Goal: Register for event/course

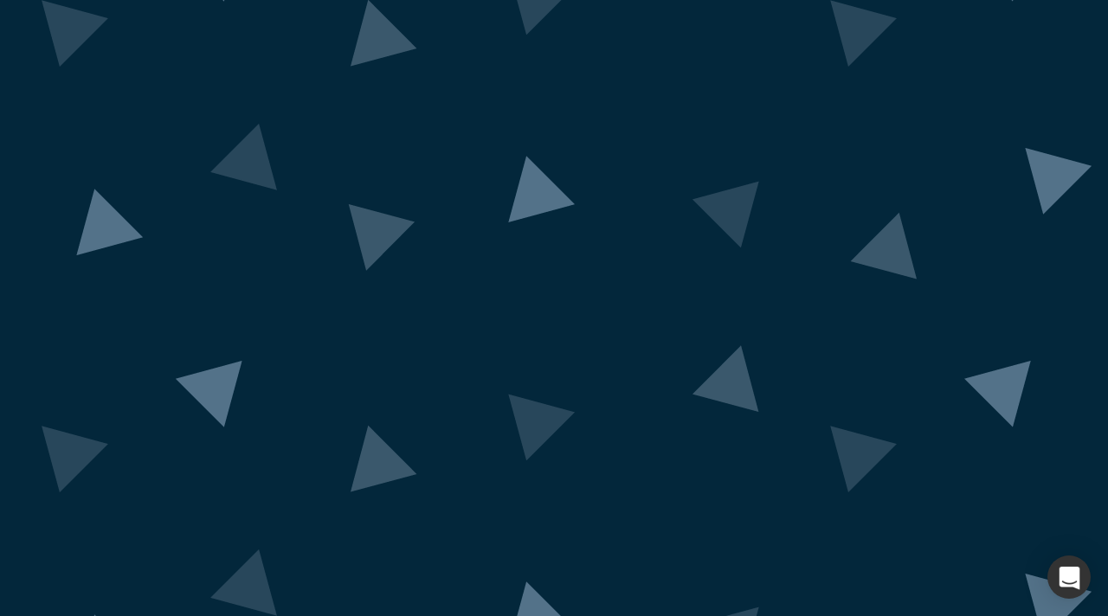
scroll to position [106, 0]
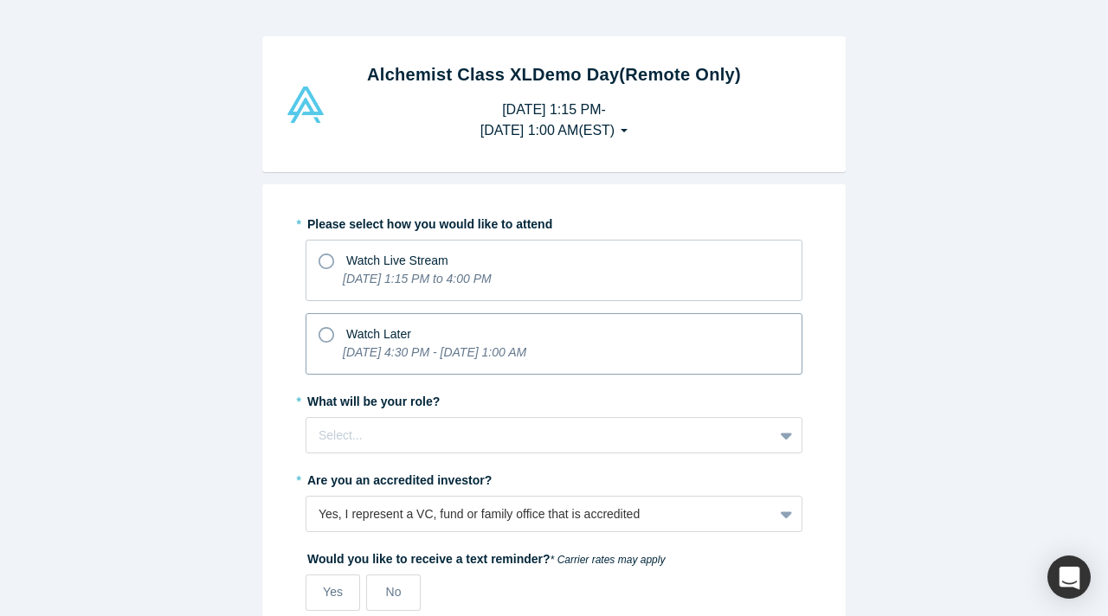
click at [330, 333] on icon at bounding box center [326, 335] width 16 height 16
click at [0, 0] on input "Watch Later [DATE] 4:30 PM - [DATE] 1:00 AM" at bounding box center [0, 0] width 0 height 0
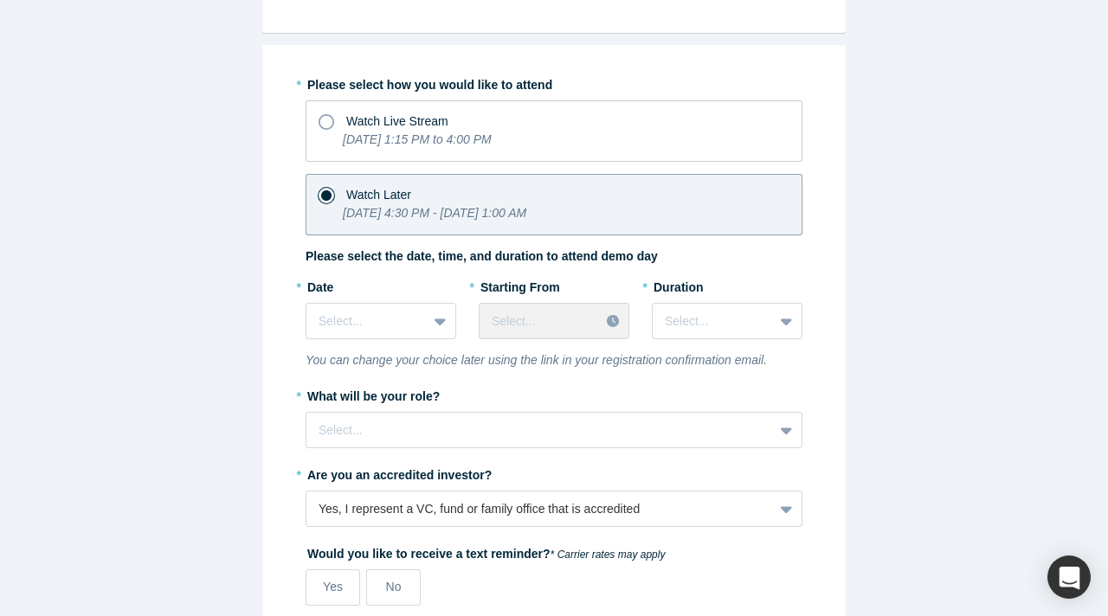
scroll to position [158, 0]
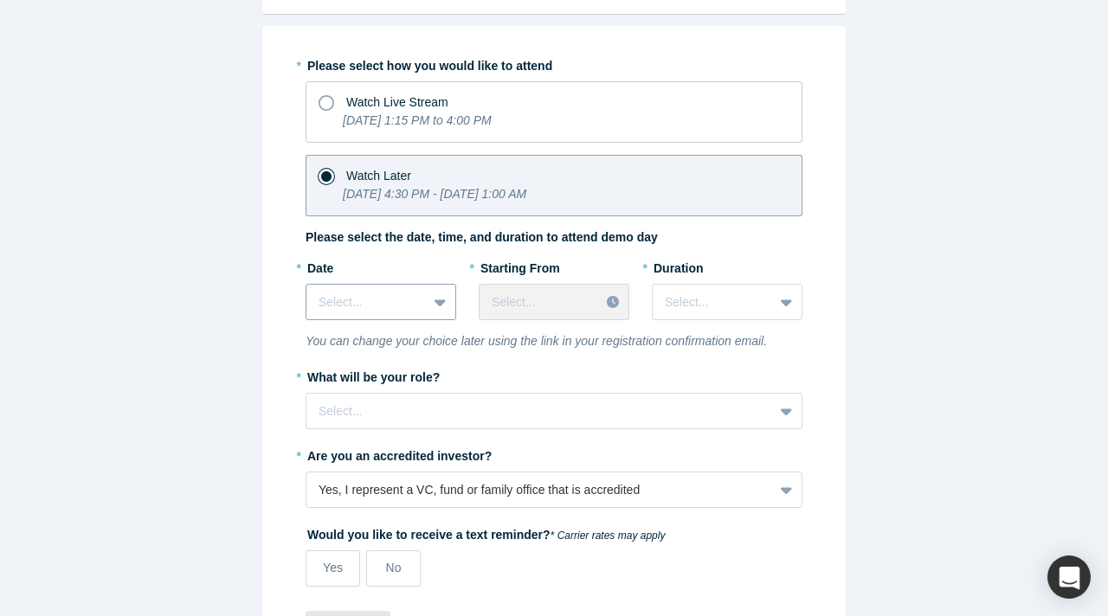
click at [370, 296] on div at bounding box center [366, 303] width 96 height 22
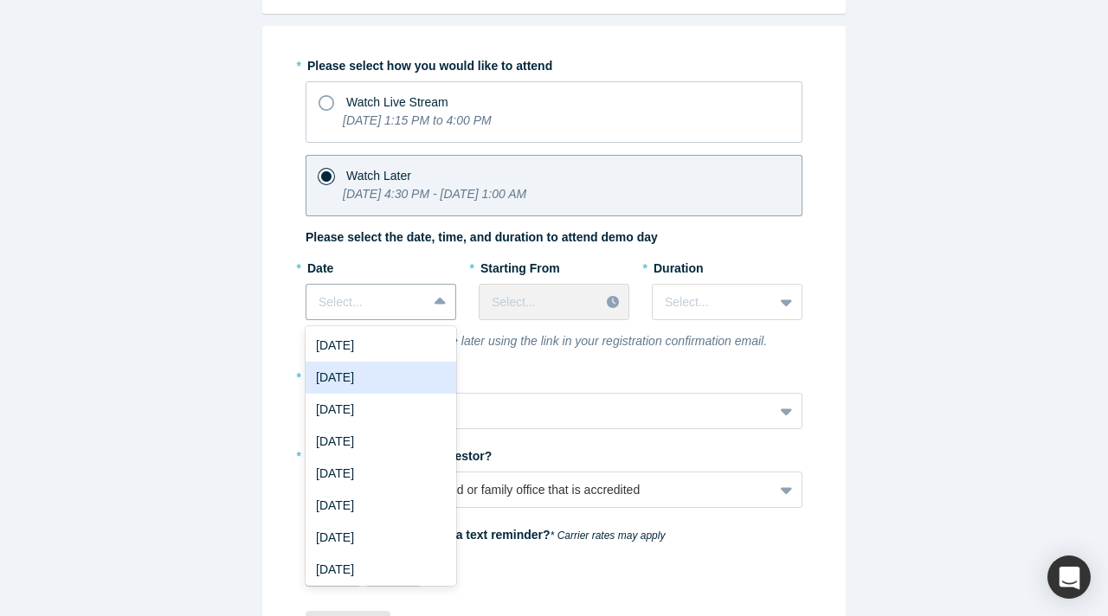
click at [362, 374] on div "[DATE]" at bounding box center [380, 378] width 151 height 32
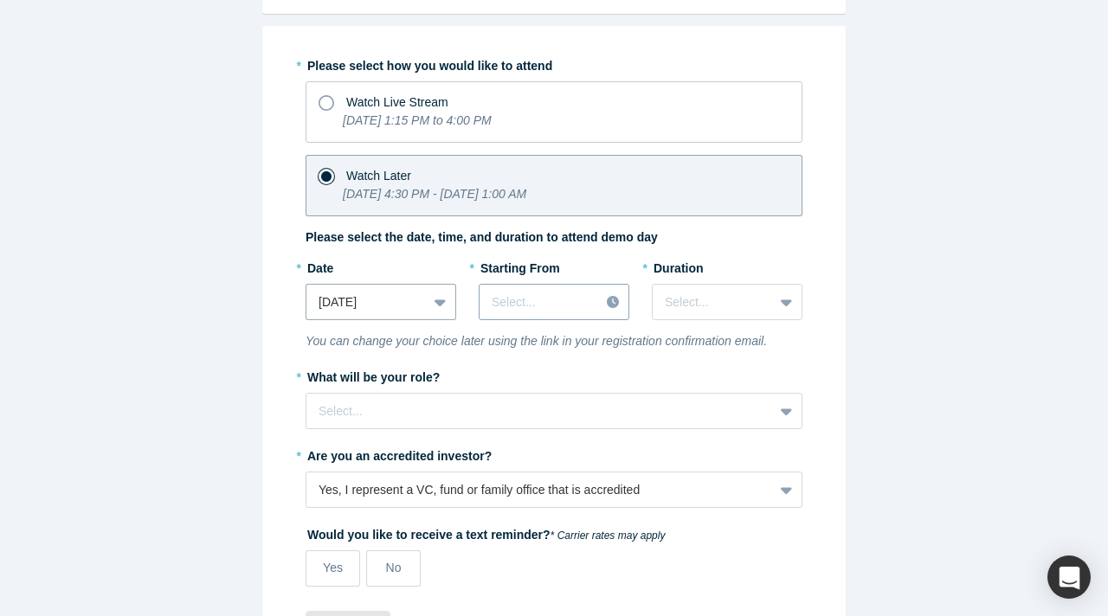
click at [541, 299] on div at bounding box center [538, 303] width 95 height 22
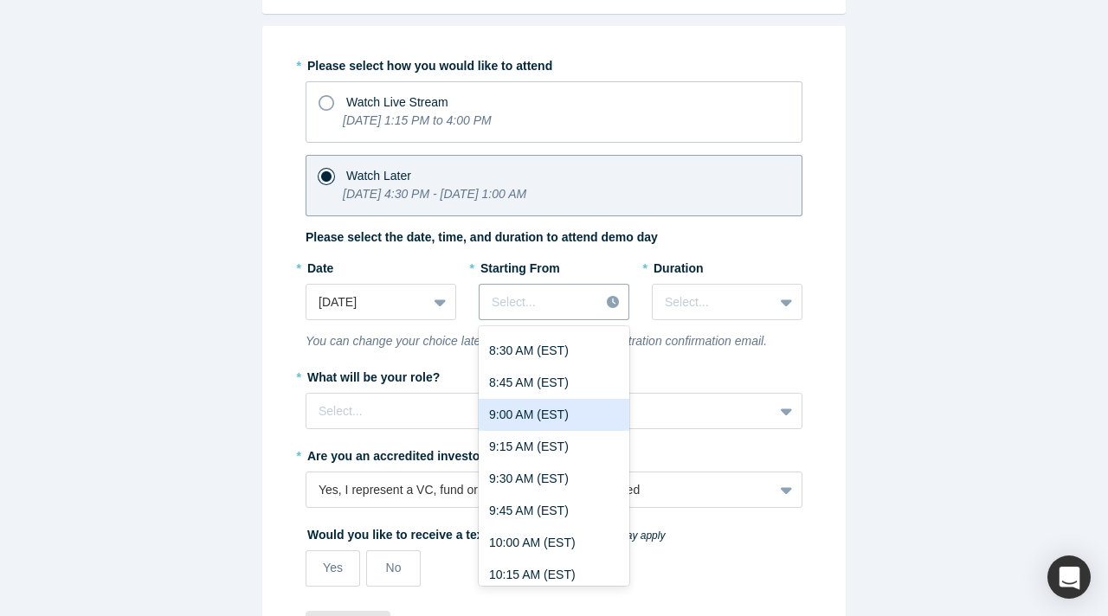
scroll to position [1120, 0]
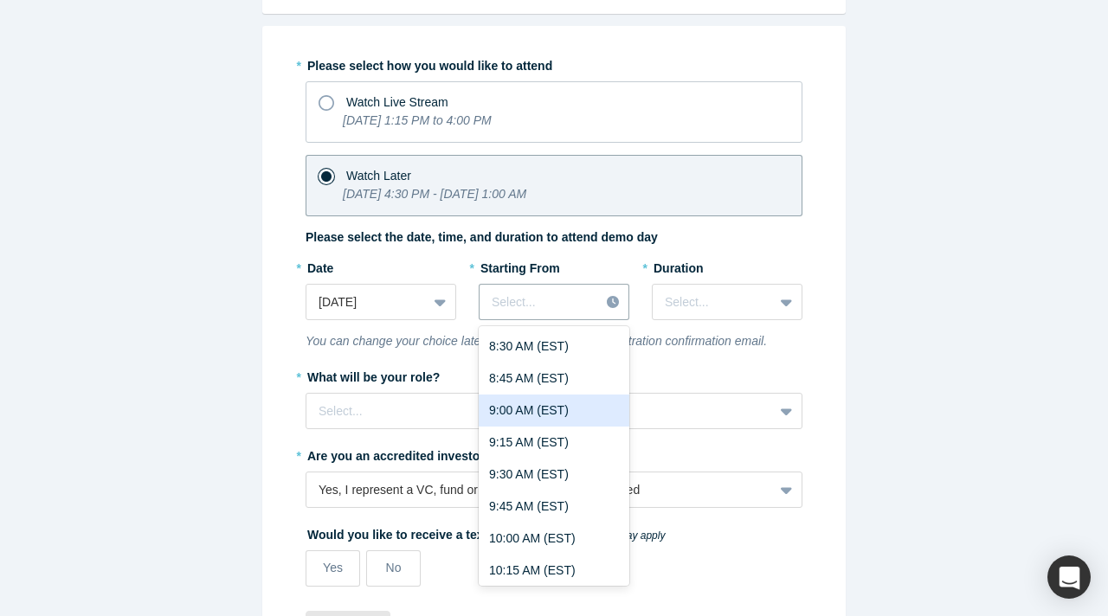
click at [549, 414] on div "9:00 AM (EST)" at bounding box center [554, 411] width 151 height 32
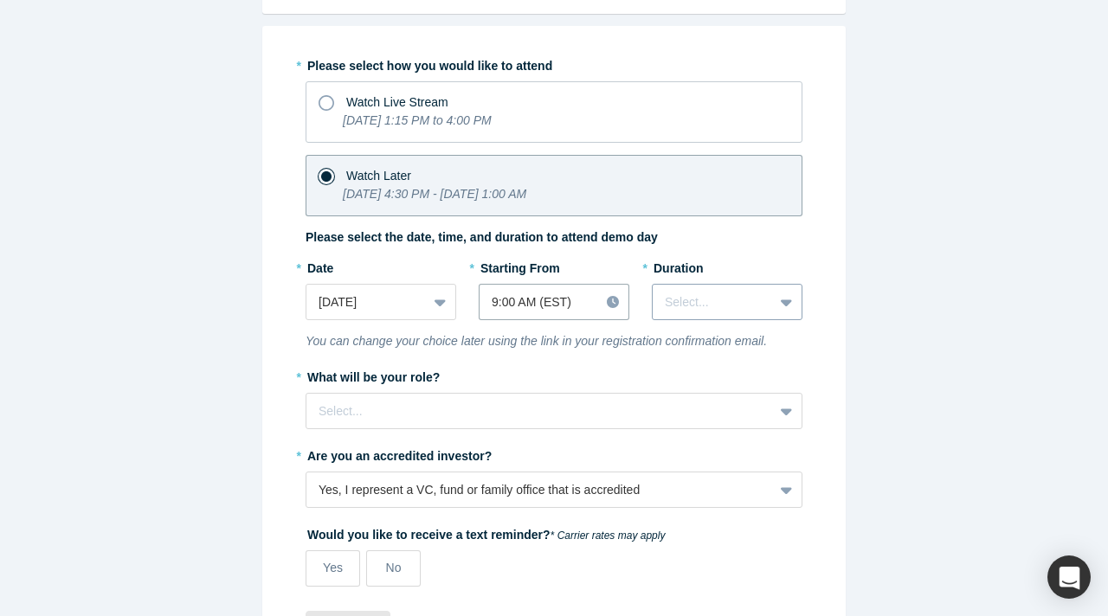
click at [730, 301] on div at bounding box center [713, 303] width 96 height 22
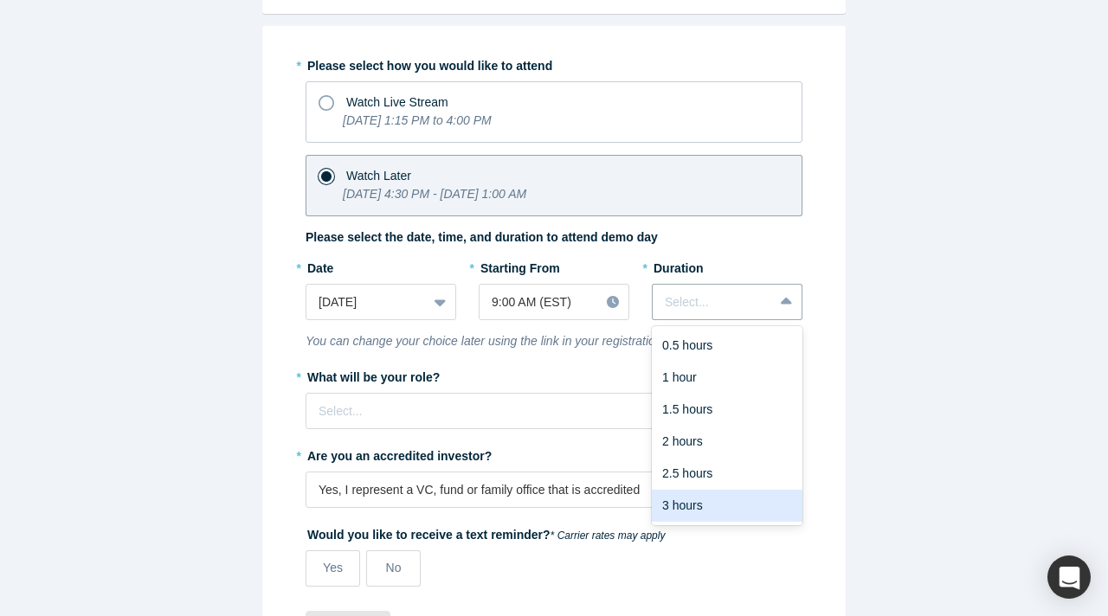
click at [705, 499] on div "3 hours" at bounding box center [727, 506] width 151 height 32
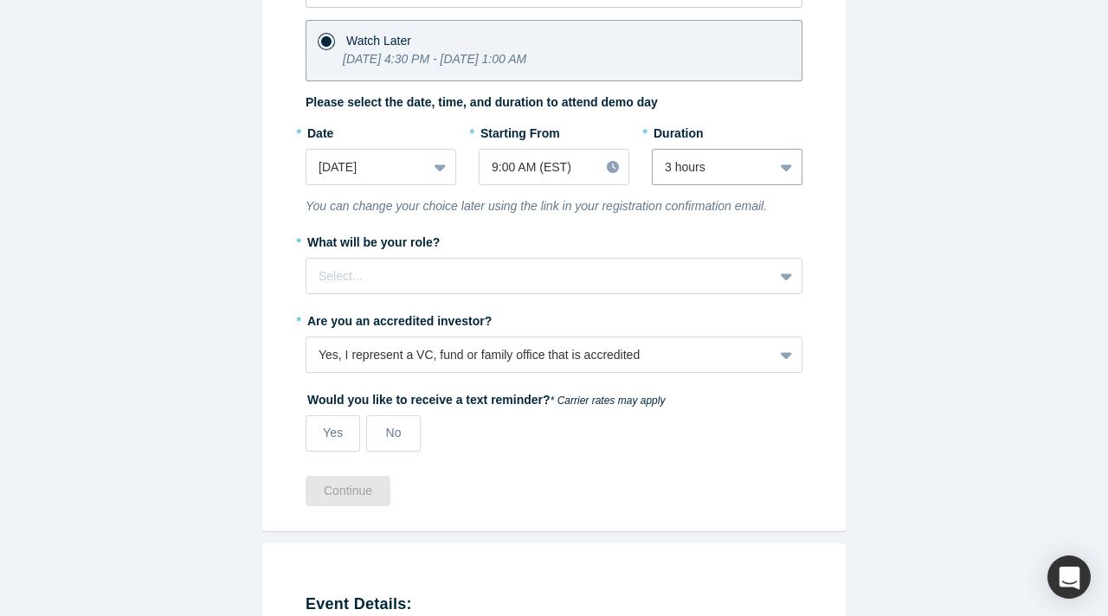
scroll to position [294, 0]
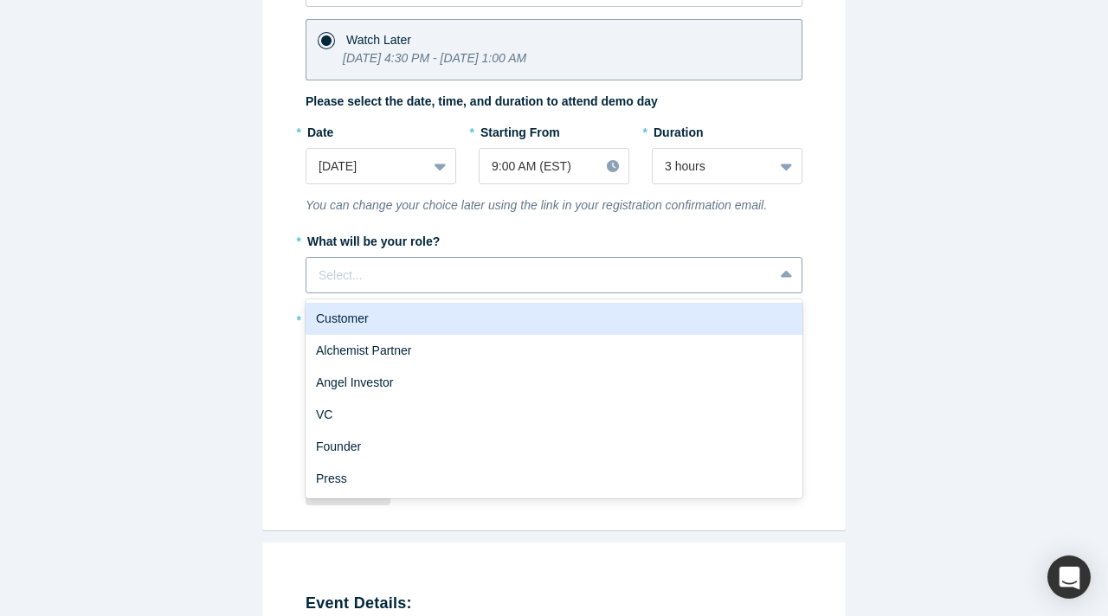
click at [363, 275] on div at bounding box center [539, 276] width 442 height 22
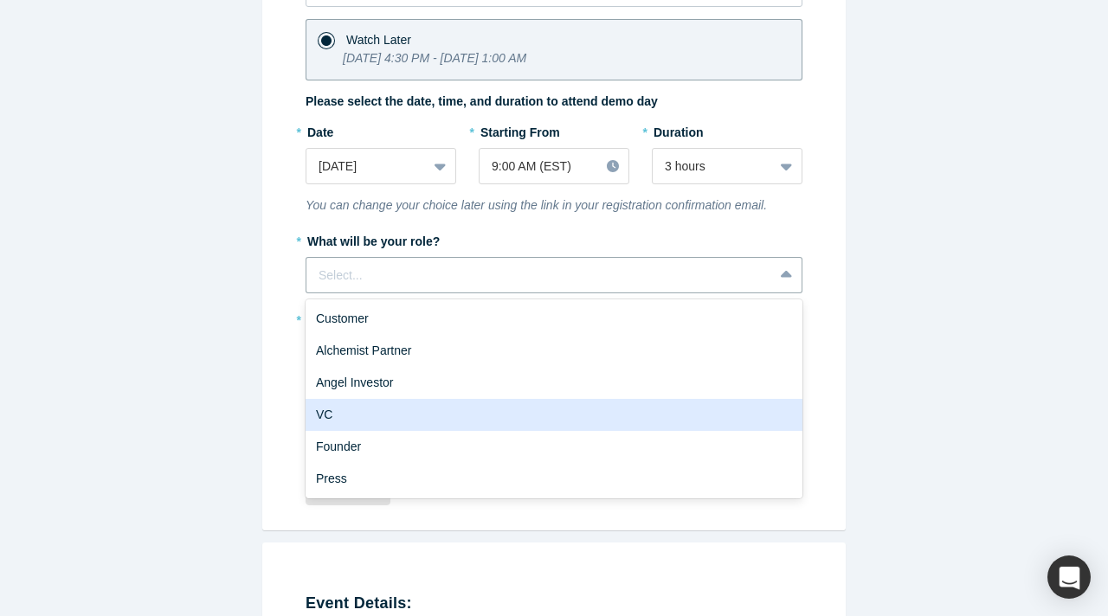
click at [354, 416] on div "VC" at bounding box center [553, 415] width 497 height 32
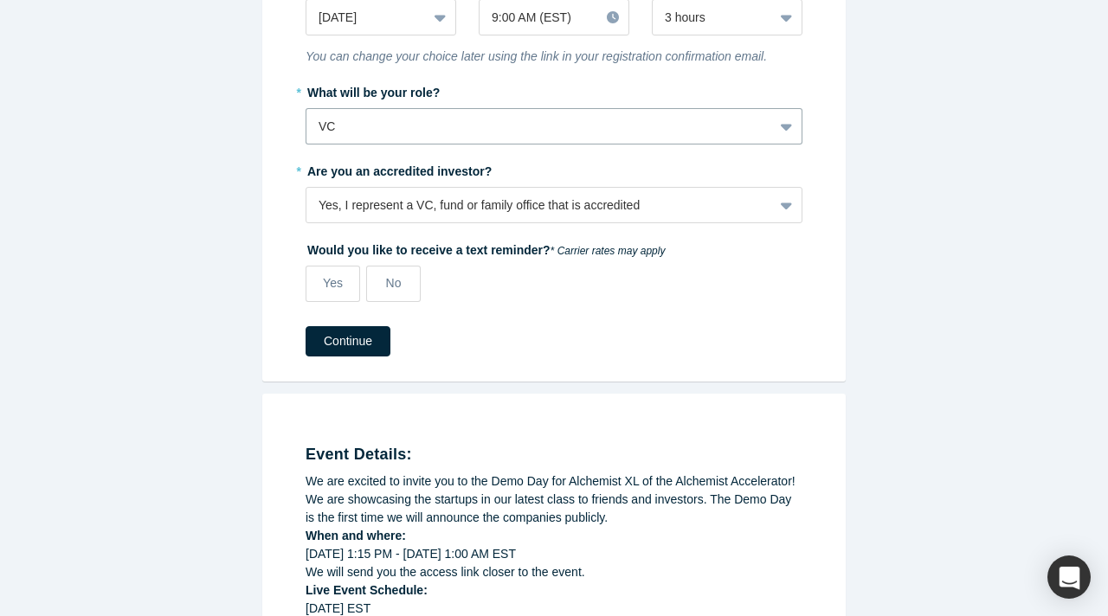
scroll to position [459, 0]
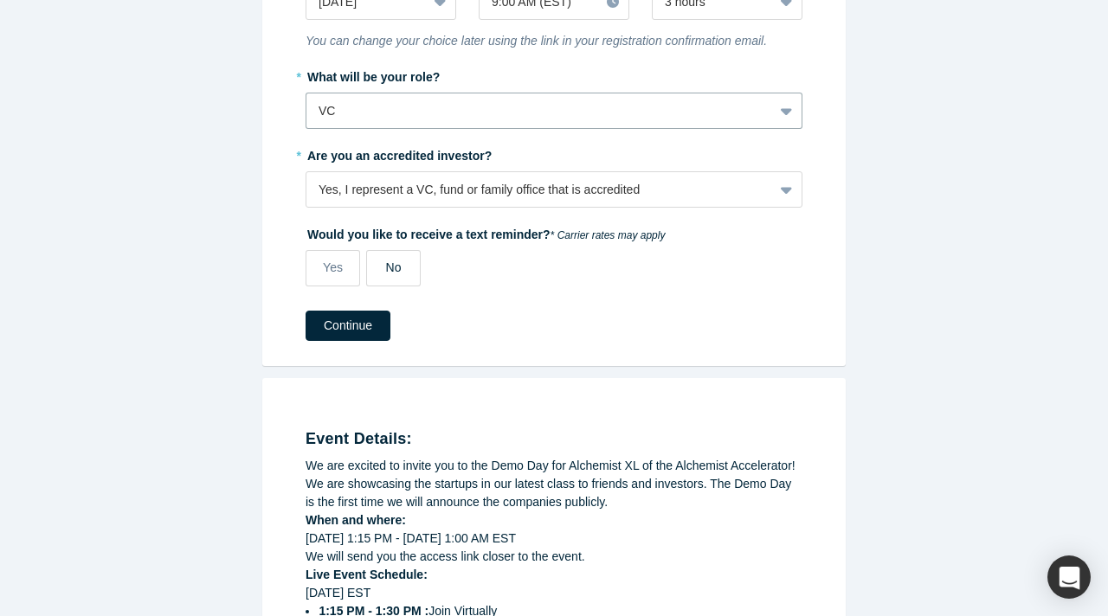
click at [388, 264] on span "No" at bounding box center [394, 267] width 16 height 14
click at [0, 0] on input "No" at bounding box center [0, 0] width 0 height 0
click at [350, 330] on button "Continue" at bounding box center [347, 326] width 85 height 30
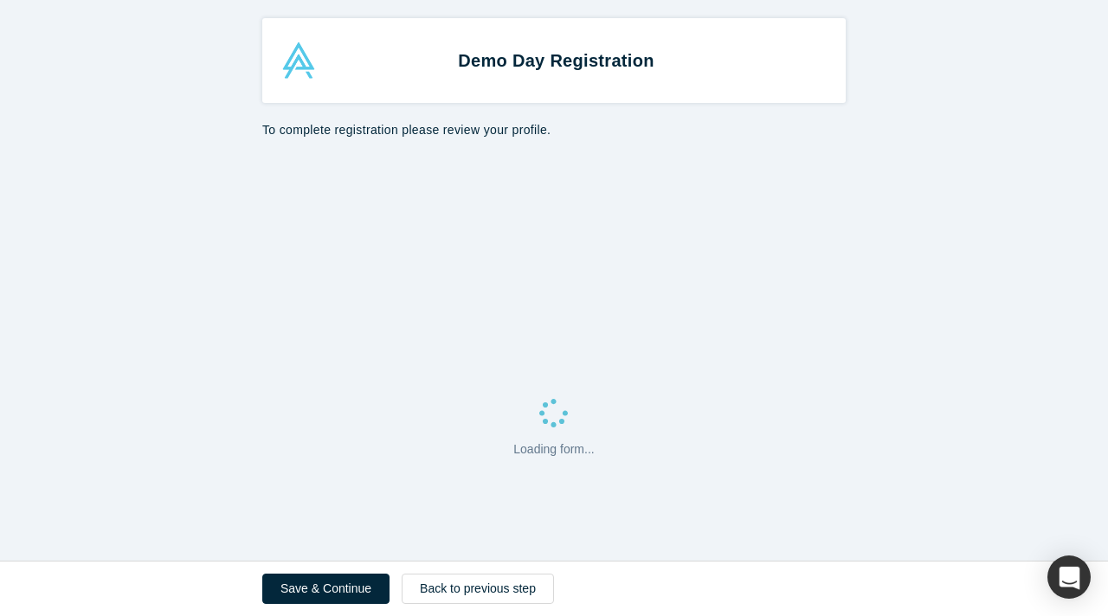
select select "US"
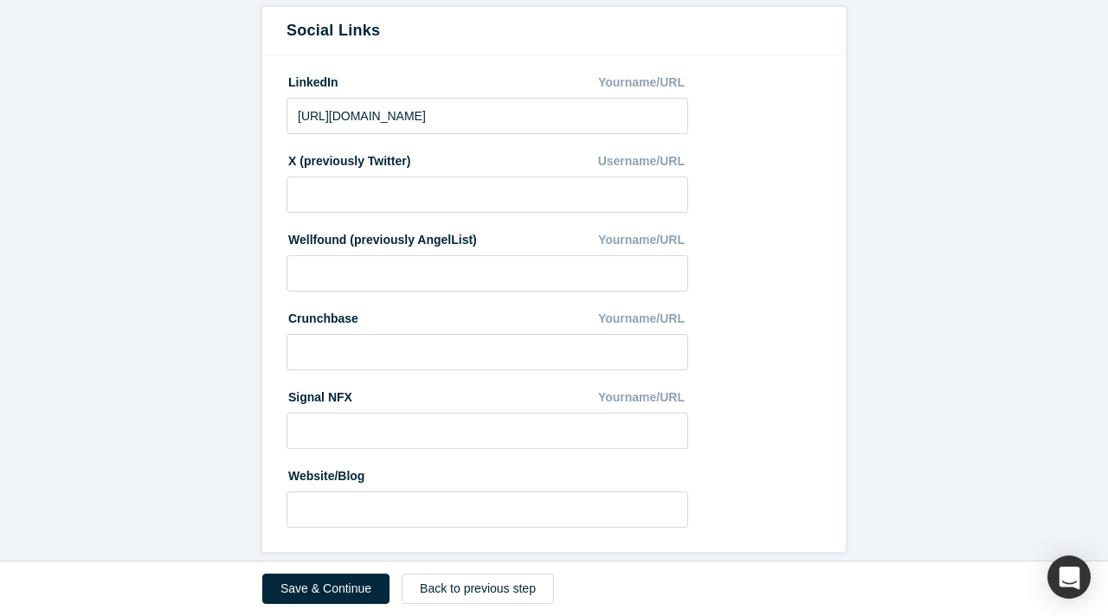
scroll to position [963, 0]
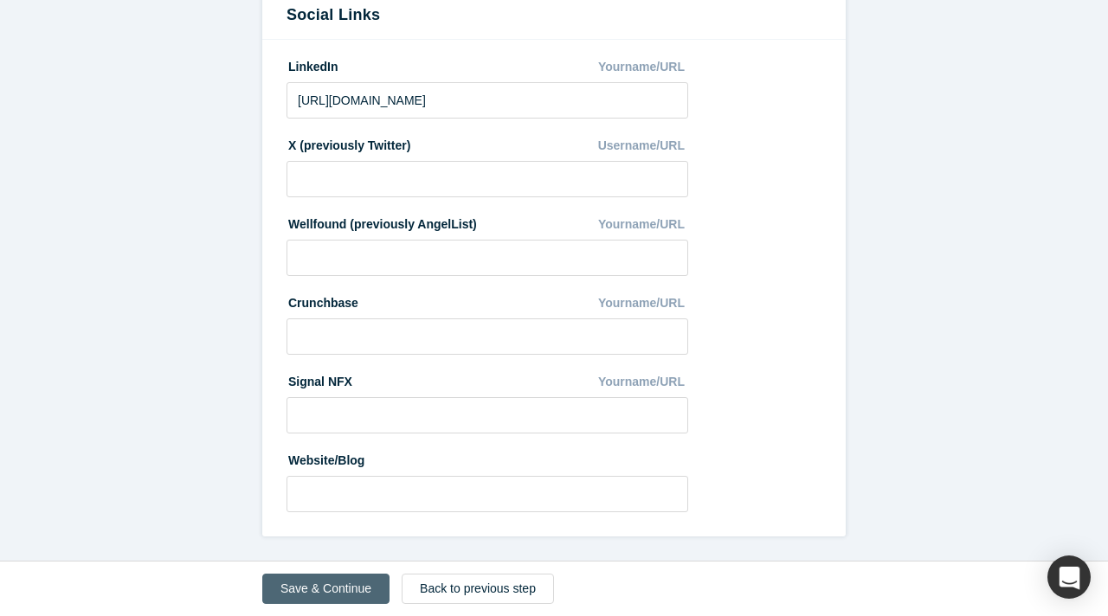
click at [334, 589] on button "Save & Continue" at bounding box center [325, 589] width 127 height 30
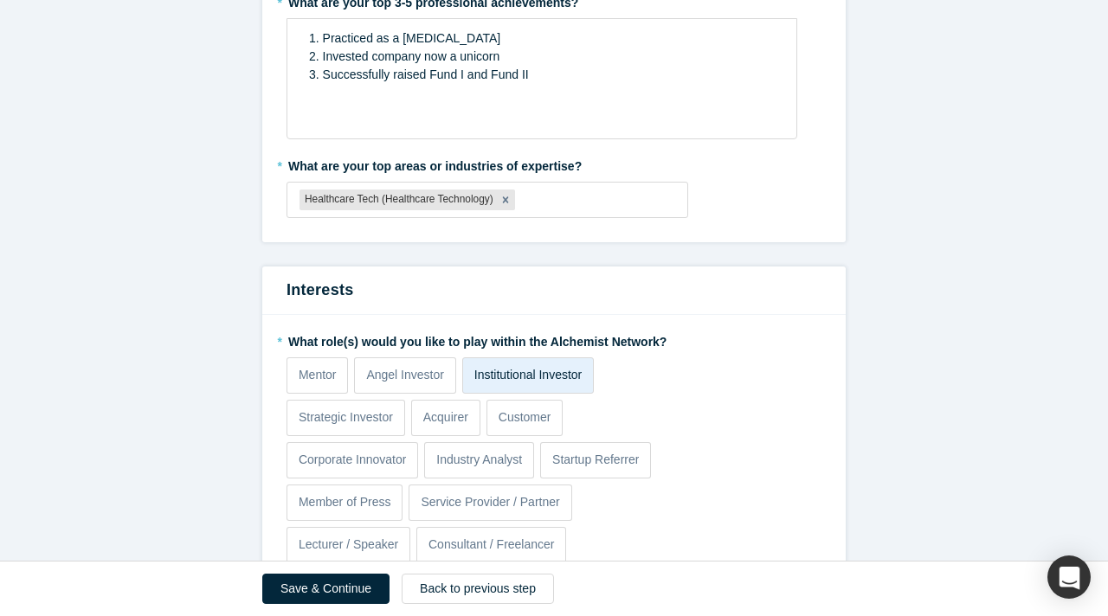
scroll to position [195, 0]
click at [533, 200] on div at bounding box center [596, 200] width 157 height 22
click at [219, 301] on form "Achievements * What are your top 3-5 professional achievements? 1. Practiced as…" at bounding box center [554, 548] width 1108 height 1245
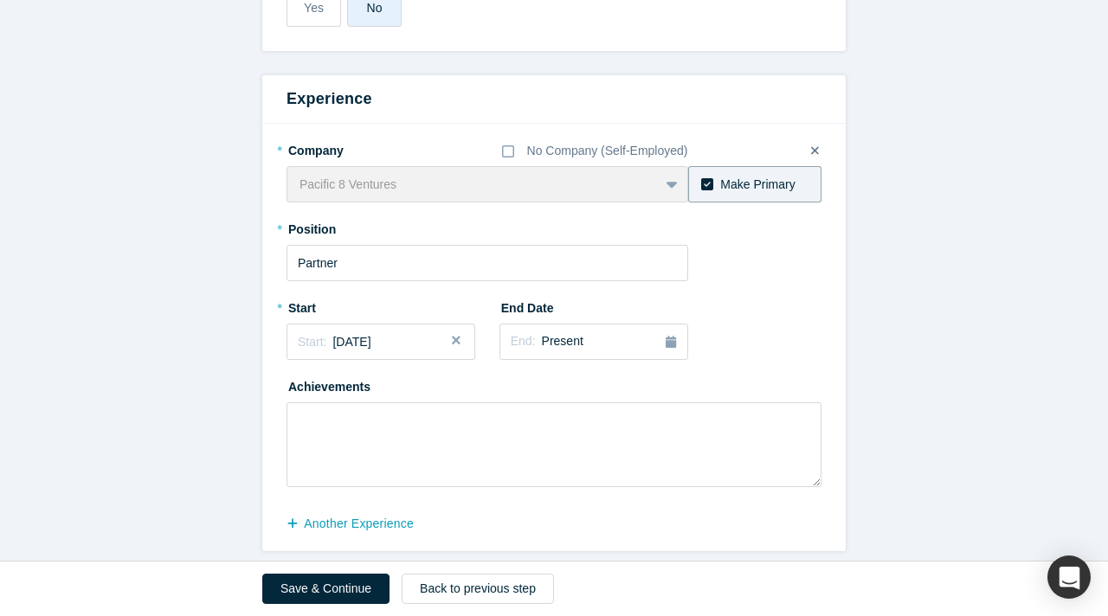
scroll to position [830, 0]
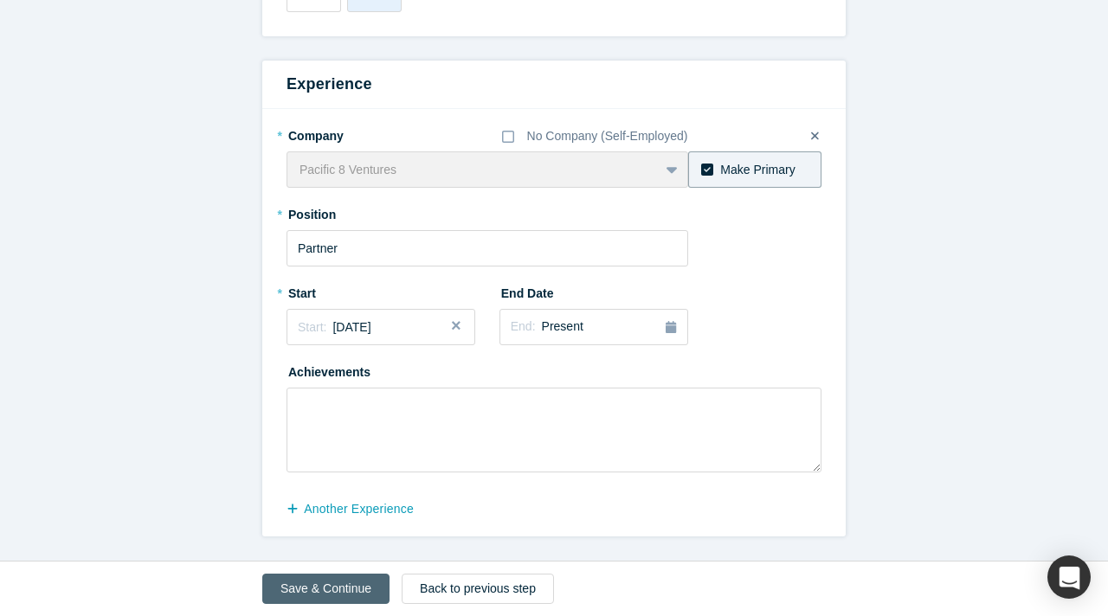
click at [317, 587] on button "Save & Continue" at bounding box center [325, 589] width 127 height 30
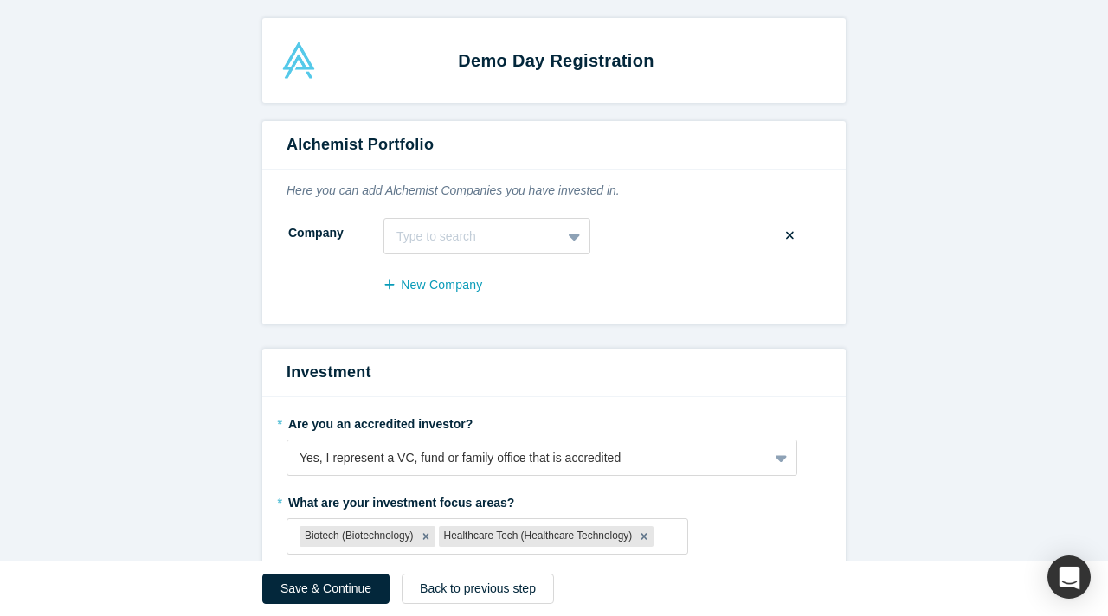
scroll to position [16, 0]
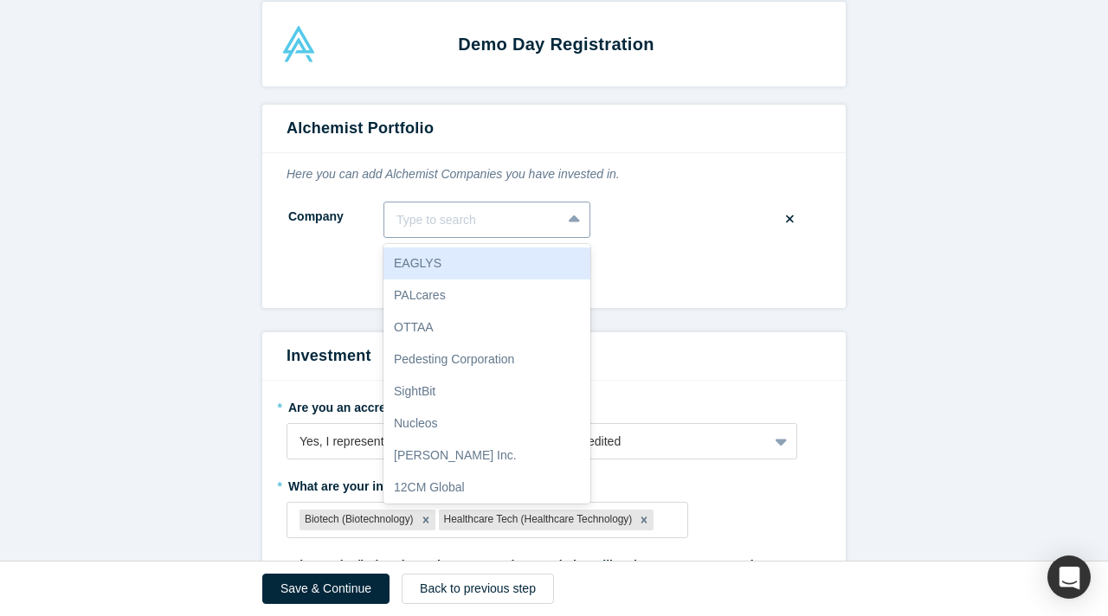
click at [439, 213] on div at bounding box center [472, 220] width 152 height 22
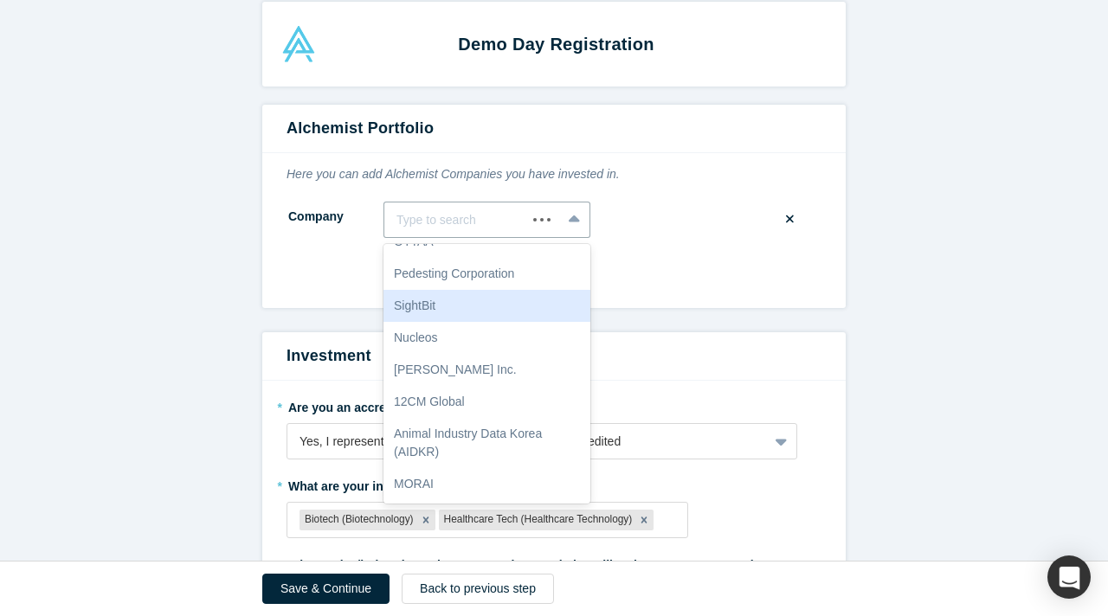
scroll to position [0, 0]
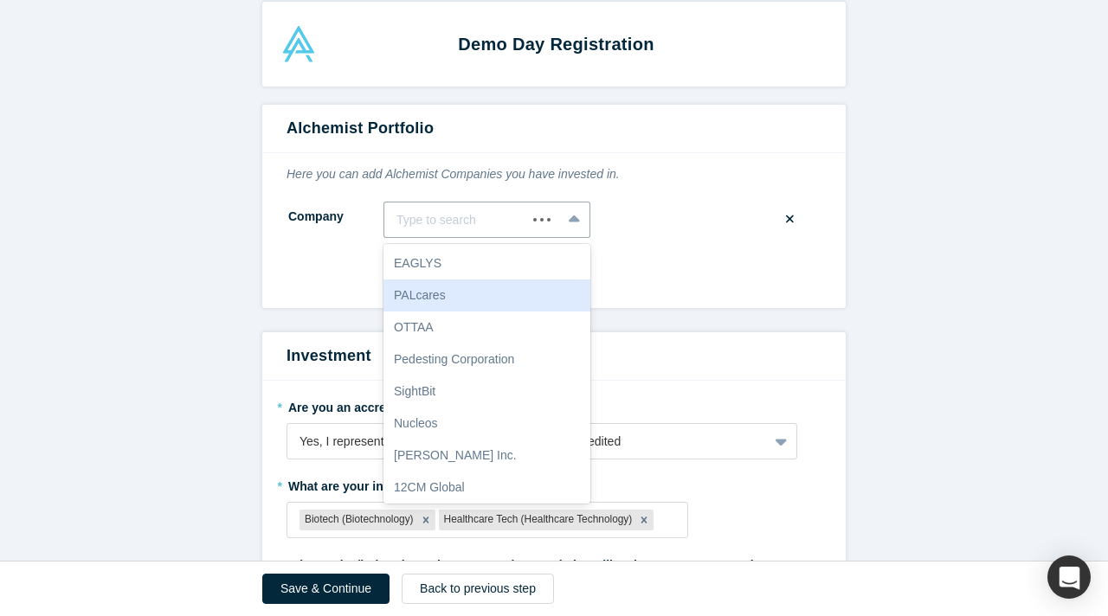
click at [217, 254] on form "Alchemist Portfolio Here you can add Alchemist Companies you have invested in. …" at bounding box center [554, 552] width 1108 height 894
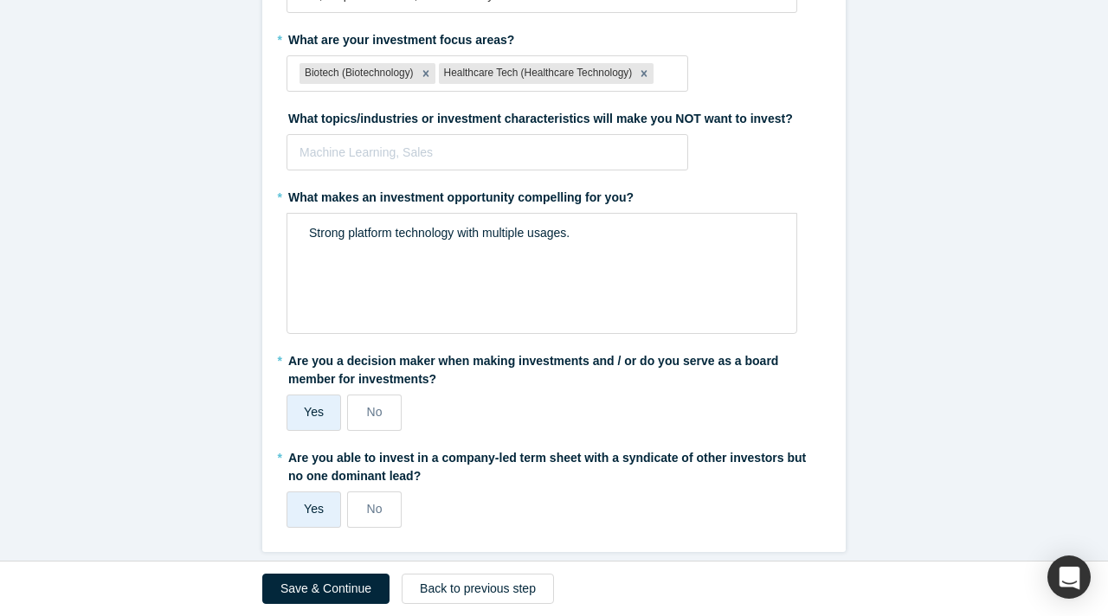
scroll to position [479, 0]
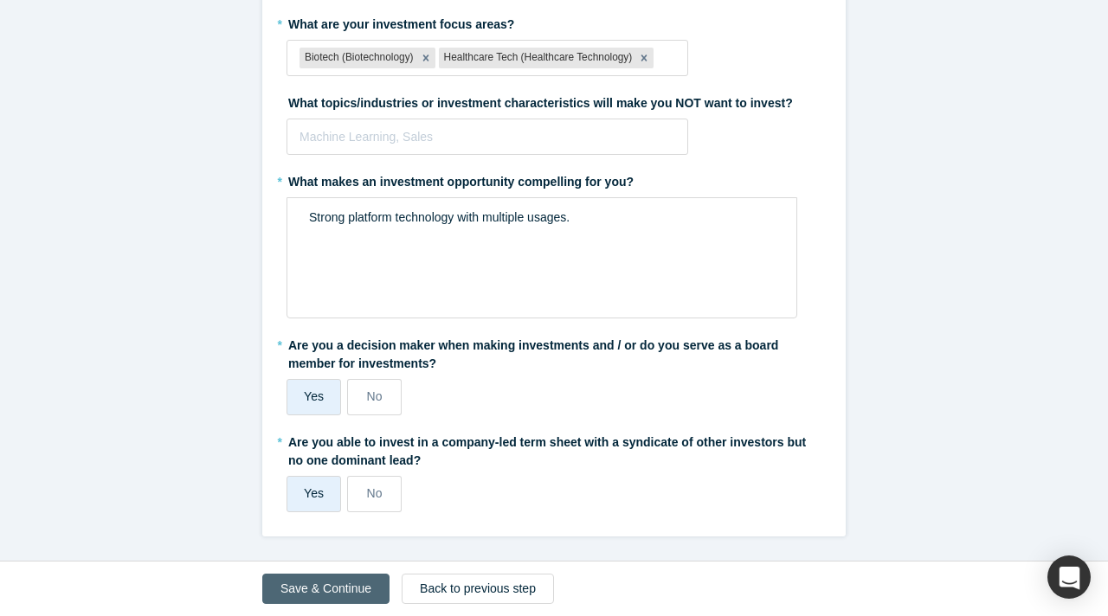
click at [321, 586] on button "Save & Continue" at bounding box center [325, 589] width 127 height 30
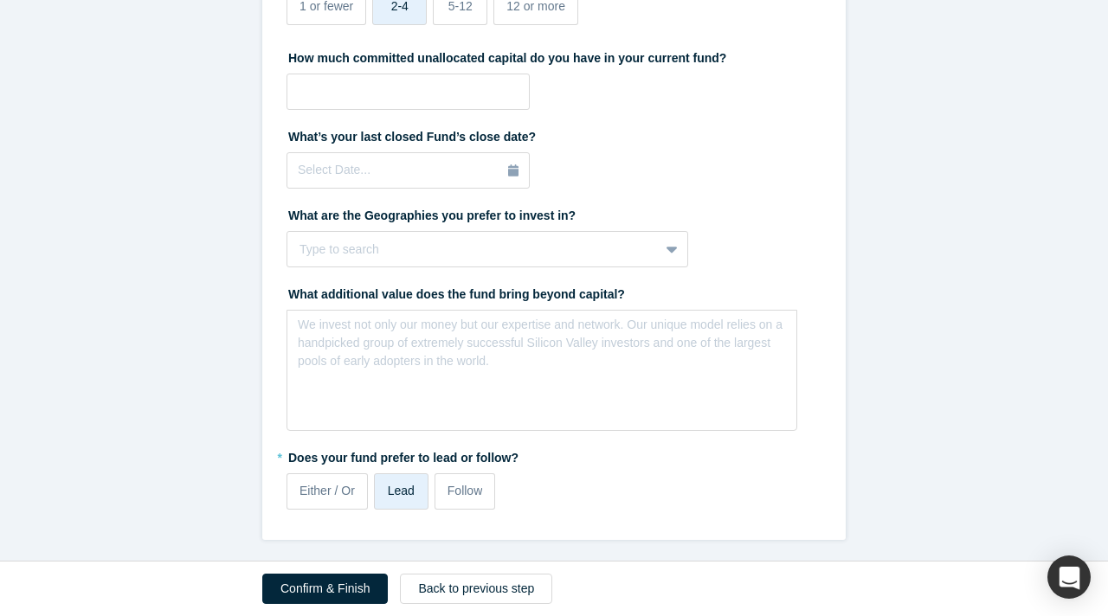
scroll to position [784, 0]
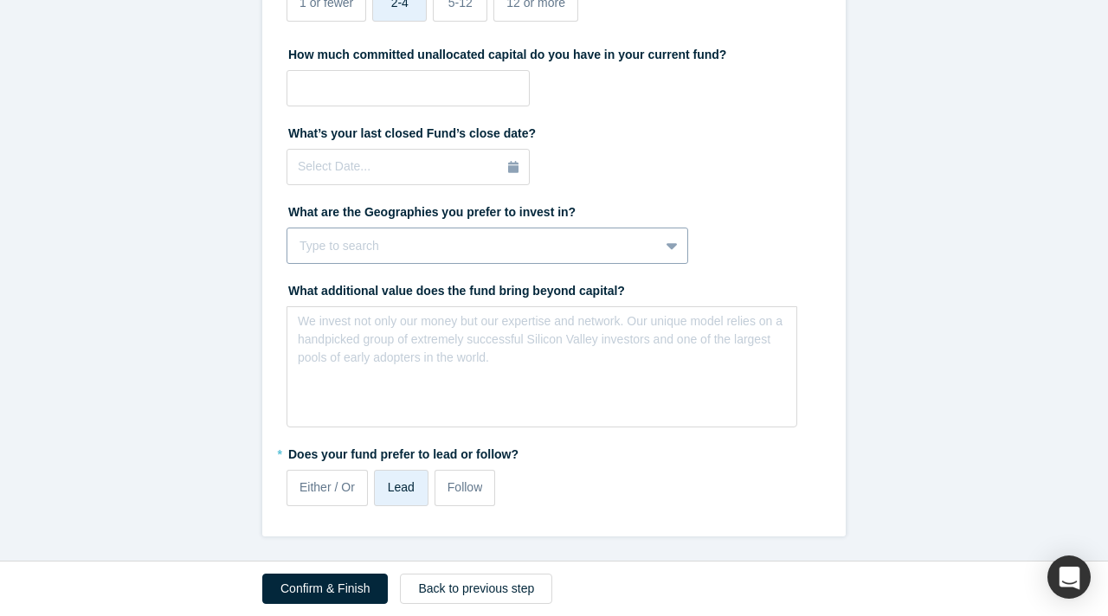
click at [325, 245] on div at bounding box center [472, 246] width 347 height 22
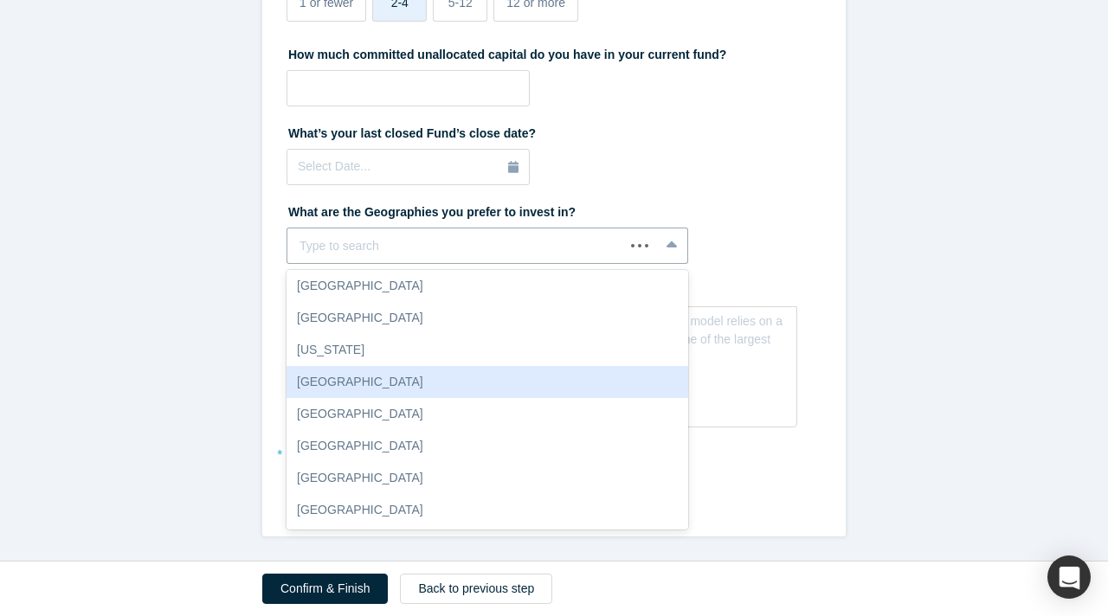
scroll to position [0, 0]
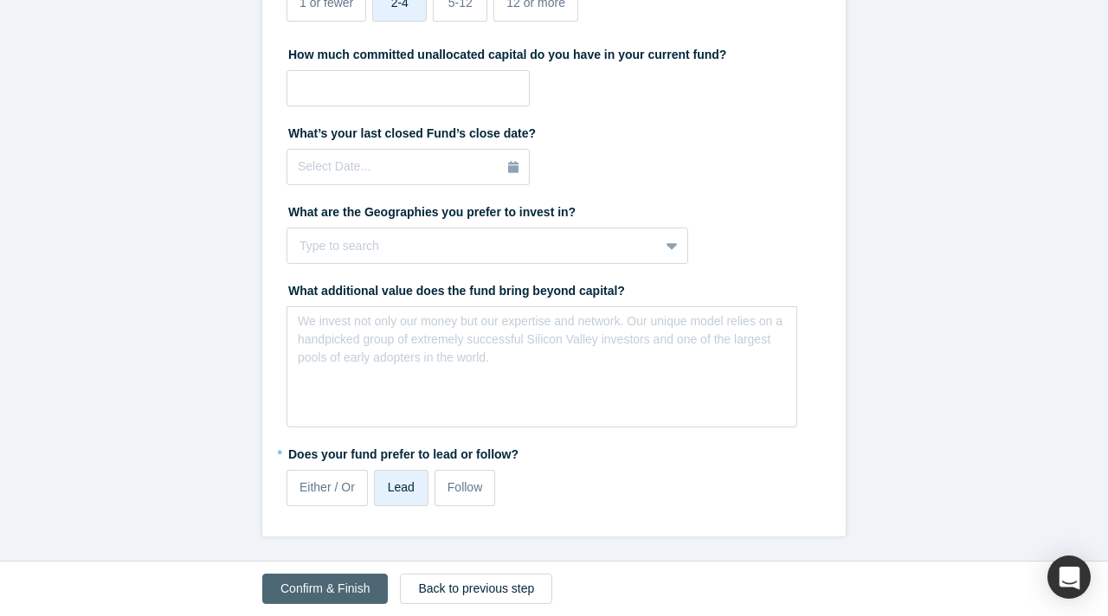
click at [311, 586] on button "Confirm & Finish" at bounding box center [324, 589] width 125 height 30
